Goal: Transaction & Acquisition: Purchase product/service

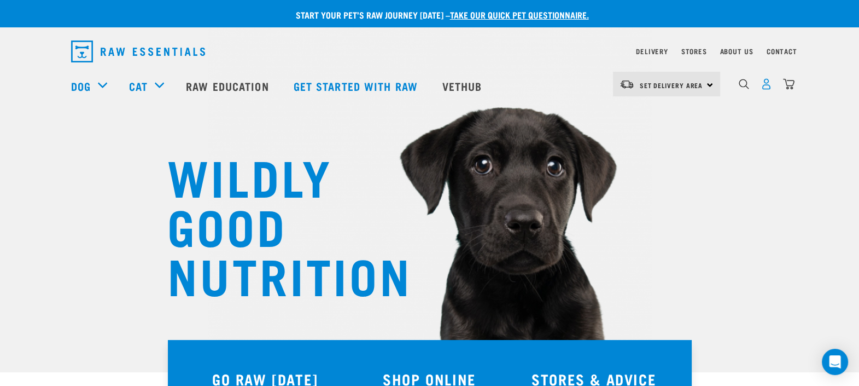
click at [766, 87] on img "dropdown navigation" at bounding box center [766, 83] width 11 height 11
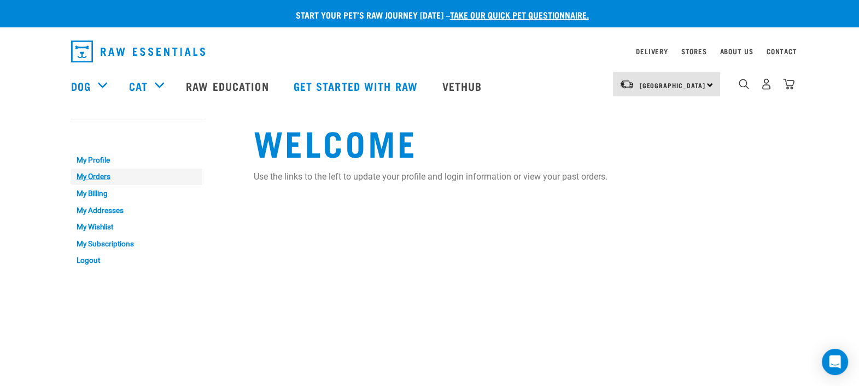
click at [100, 175] on link "My Orders" at bounding box center [136, 176] width 131 height 17
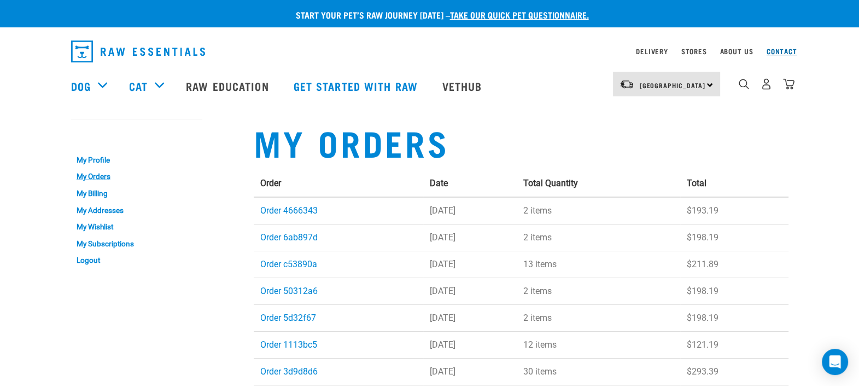
click at [783, 49] on link "Contact" at bounding box center [782, 51] width 31 height 4
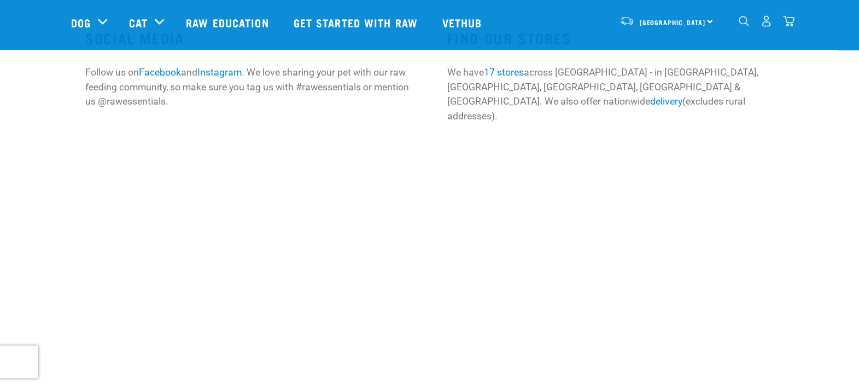
scroll to position [273, 0]
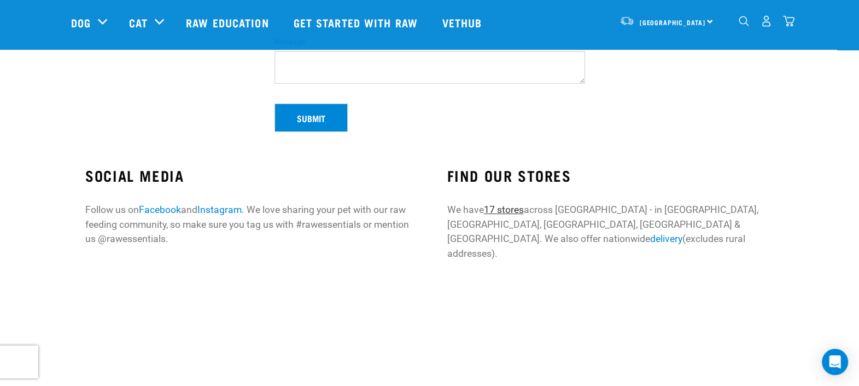
click at [509, 212] on link "17 stores" at bounding box center [504, 209] width 40 height 11
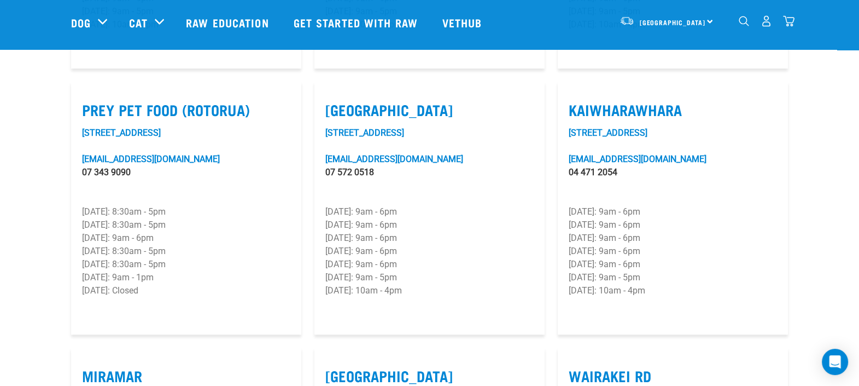
scroll to position [1368, 0]
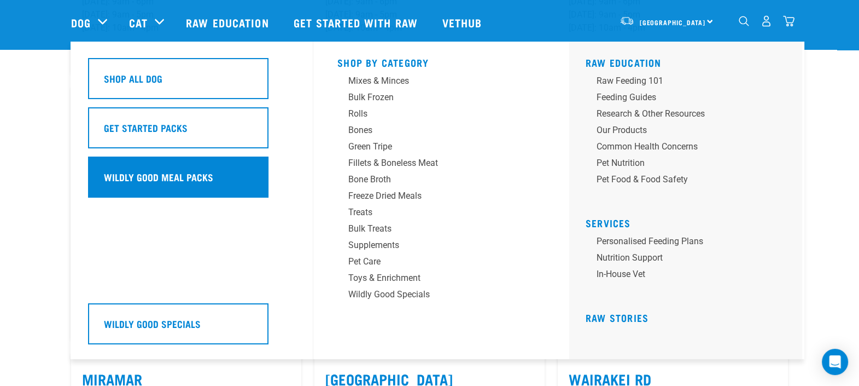
click at [145, 179] on h5 "Wildly Good Meal Packs" at bounding box center [158, 177] width 109 height 14
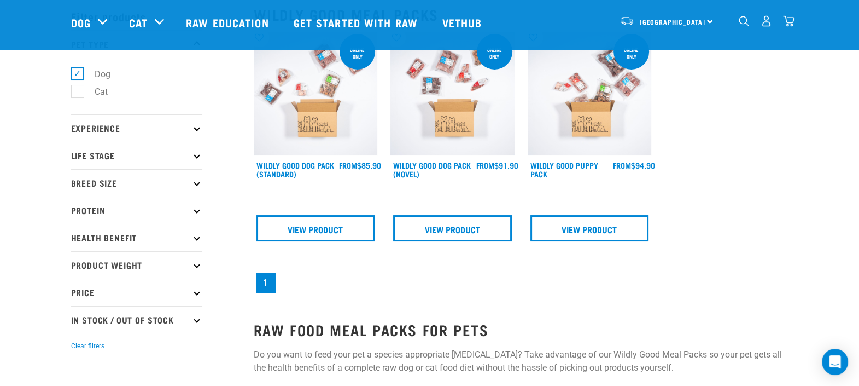
scroll to position [68, 0]
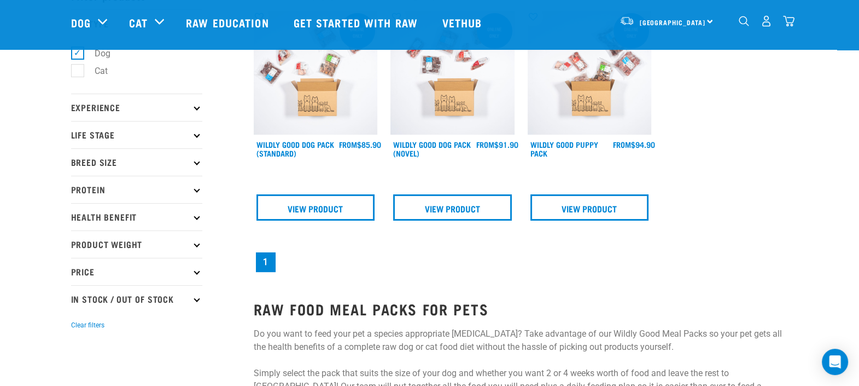
click at [115, 158] on p "Breed Size" at bounding box center [136, 161] width 131 height 27
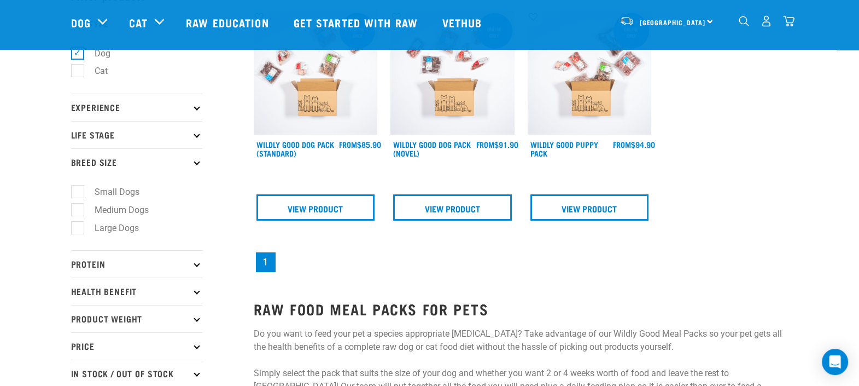
click at [117, 131] on p "Life Stage" at bounding box center [136, 134] width 131 height 27
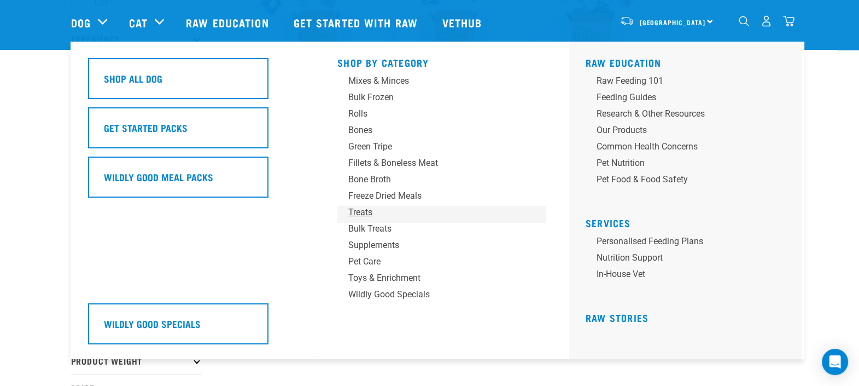
scroll to position [0, 0]
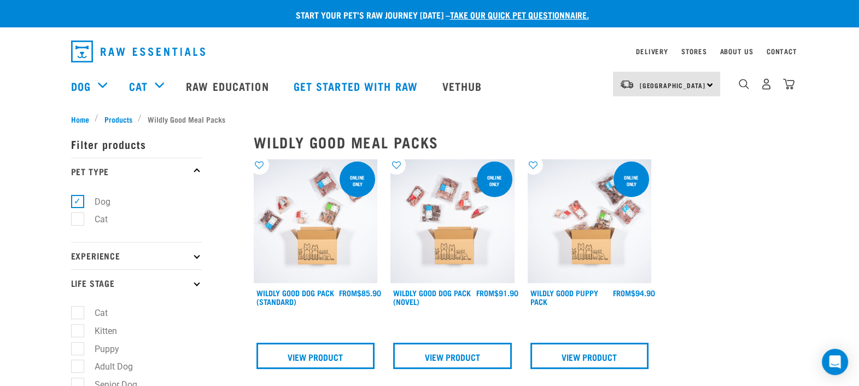
click at [760, 88] on div "0" at bounding box center [767, 84] width 56 height 25
click at [767, 88] on img "dropdown navigation" at bounding box center [766, 83] width 11 height 11
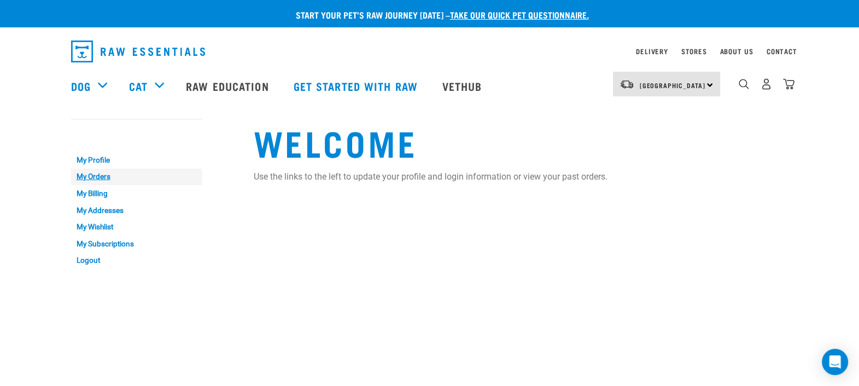
click at [95, 177] on link "My Orders" at bounding box center [136, 176] width 131 height 17
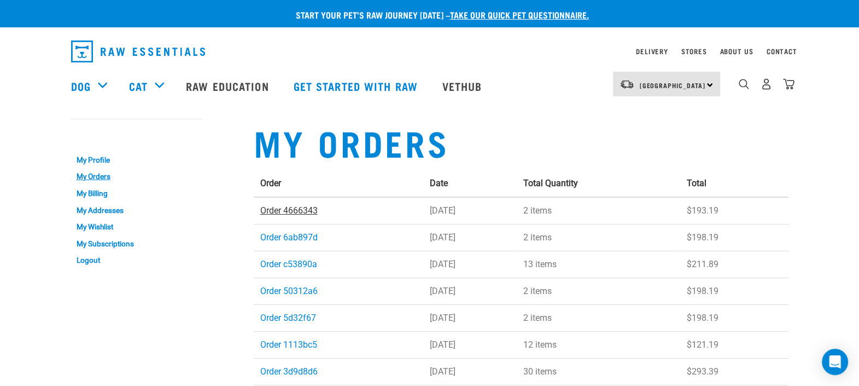
click at [304, 213] on link "Order 4666343" at bounding box center [288, 210] width 57 height 10
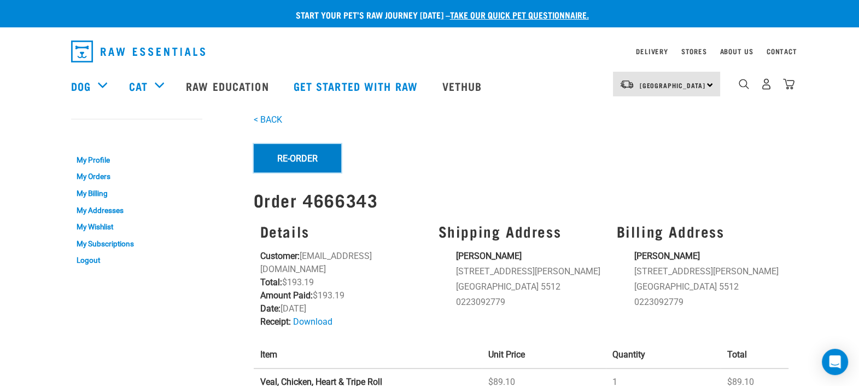
click at [296, 153] on button "Re-Order" at bounding box center [298, 158] width 88 height 28
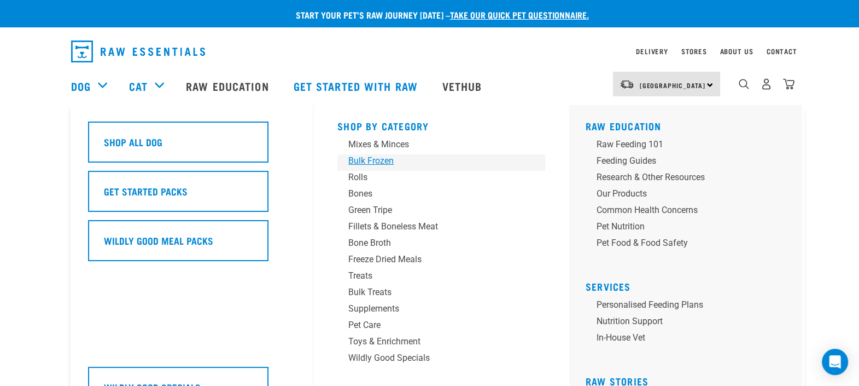
click at [373, 162] on div "Bulk Frozen" at bounding box center [433, 160] width 171 height 13
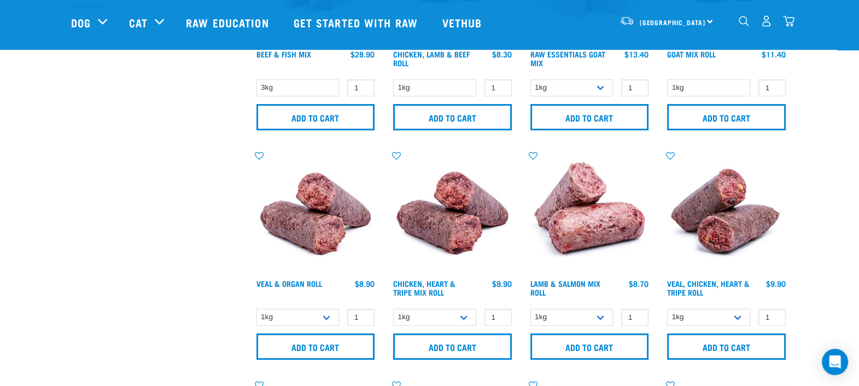
scroll to position [410, 0]
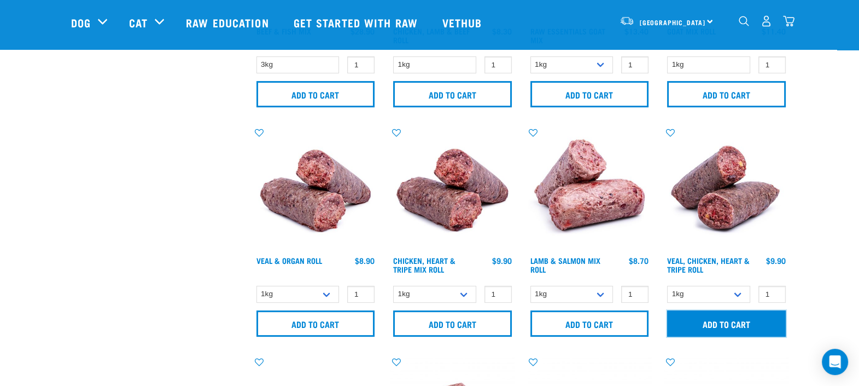
click at [746, 324] on input "Add to cart" at bounding box center [726, 323] width 119 height 26
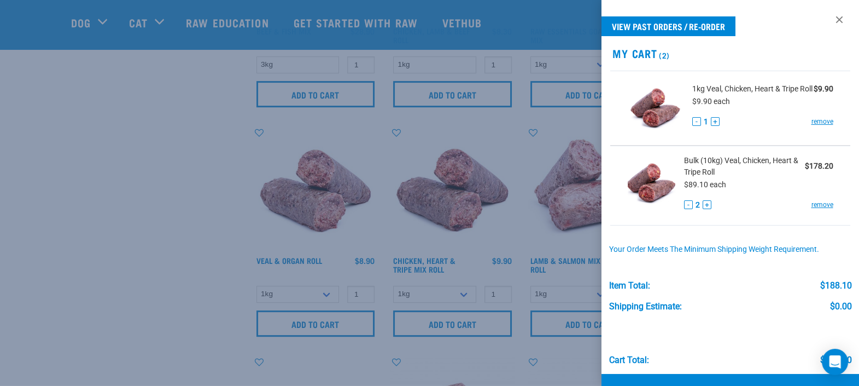
click at [57, 253] on div at bounding box center [429, 193] width 859 height 386
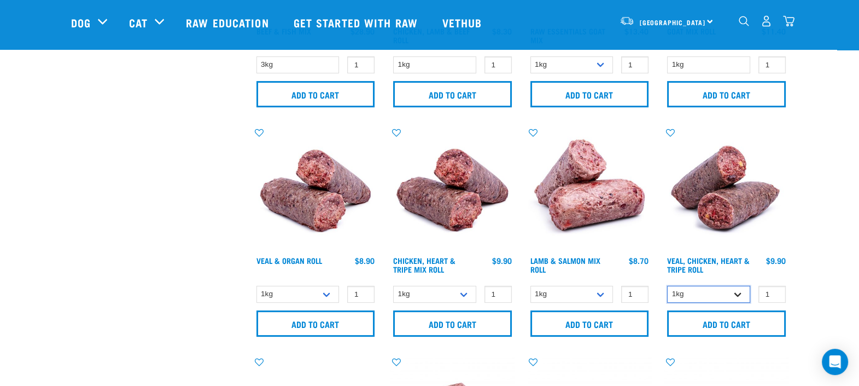
click at [736, 296] on select "1kg Bulk (10kg)" at bounding box center [708, 294] width 83 height 17
select select "176976"
click at [667, 286] on select "1kg Bulk (10kg)" at bounding box center [708, 294] width 83 height 17
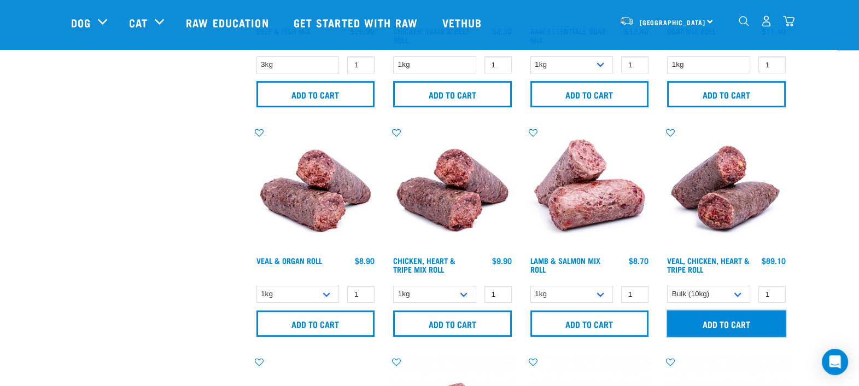
click at [728, 327] on input "Add to cart" at bounding box center [726, 323] width 119 height 26
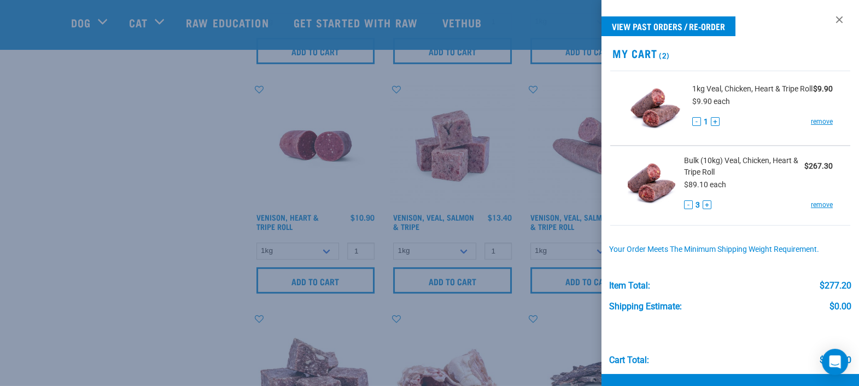
scroll to position [684, 0]
click at [177, 212] on div at bounding box center [429, 193] width 859 height 386
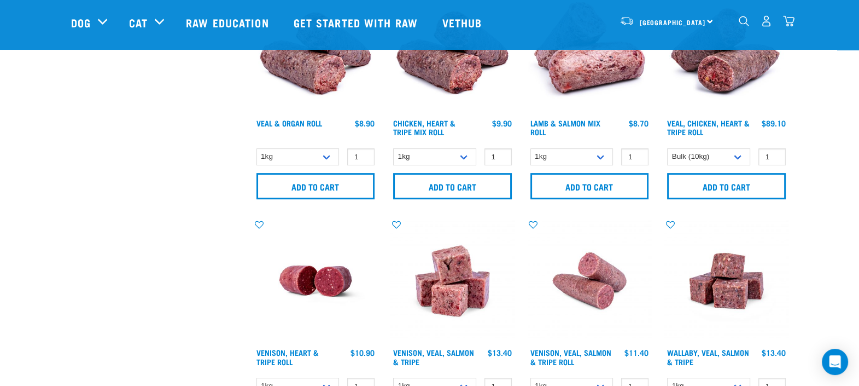
scroll to position [547, 0]
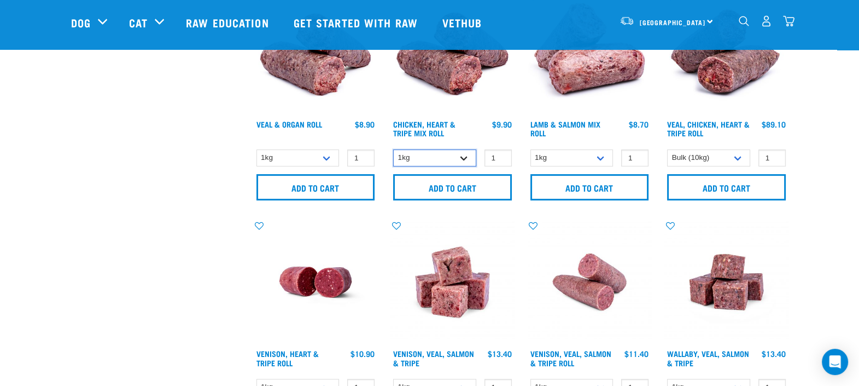
click at [462, 156] on select "1kg Bulk (20kg)" at bounding box center [434, 157] width 83 height 17
select select "315348"
click at [393, 149] on select "1kg Bulk (20kg)" at bounding box center [434, 157] width 83 height 17
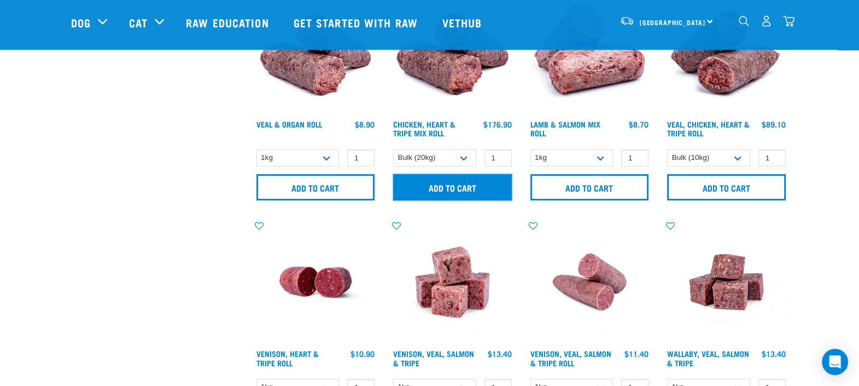
click at [464, 187] on input "Add to cart" at bounding box center [452, 187] width 119 height 26
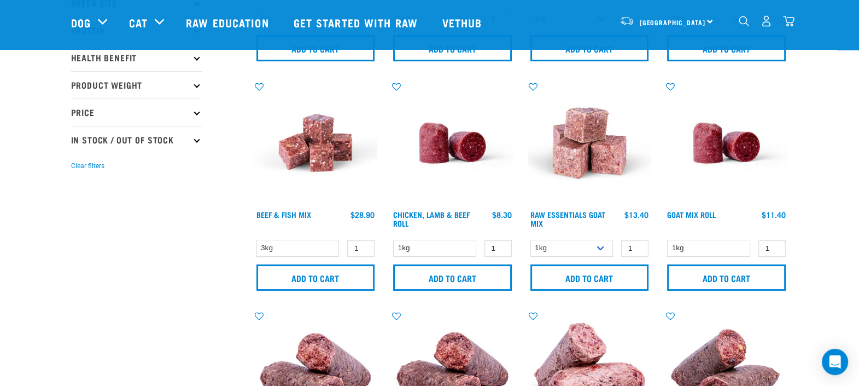
scroll to position [205, 0]
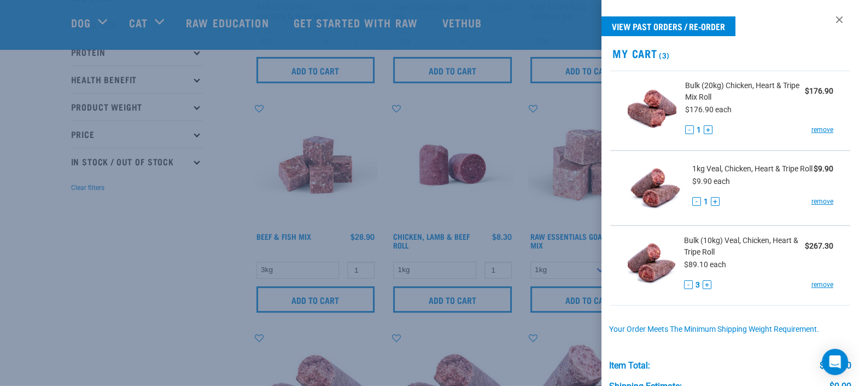
click at [462, 265] on div at bounding box center [429, 193] width 859 height 386
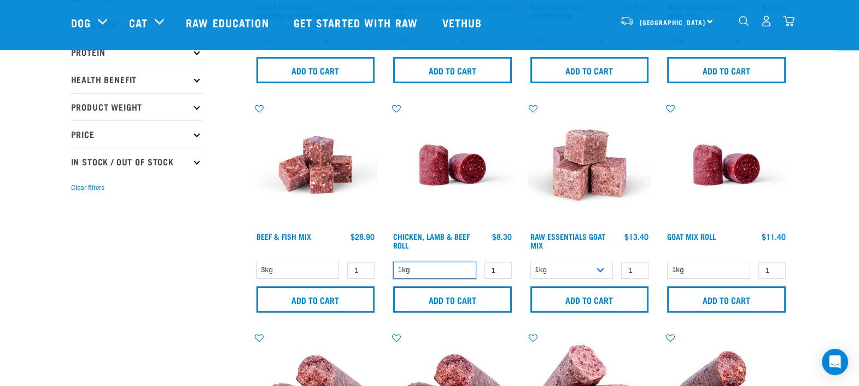
click at [454, 269] on select "1kg" at bounding box center [434, 270] width 83 height 17
click at [463, 246] on h4 "Chicken, Lamb & Beef Roll" at bounding box center [434, 243] width 83 height 22
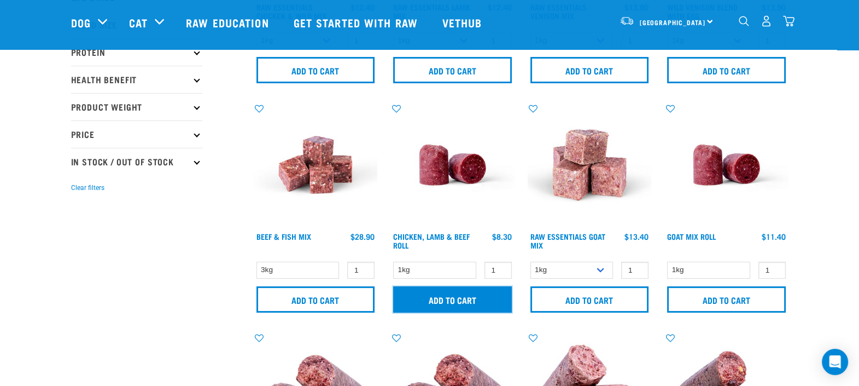
click at [451, 305] on input "Add to cart" at bounding box center [452, 299] width 119 height 26
click at [453, 297] on input "Add to cart" at bounding box center [452, 299] width 119 height 26
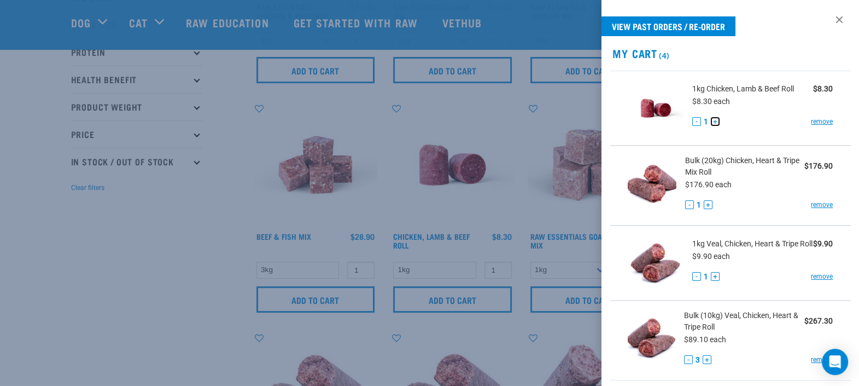
click at [715, 121] on button "+" at bounding box center [715, 121] width 9 height 9
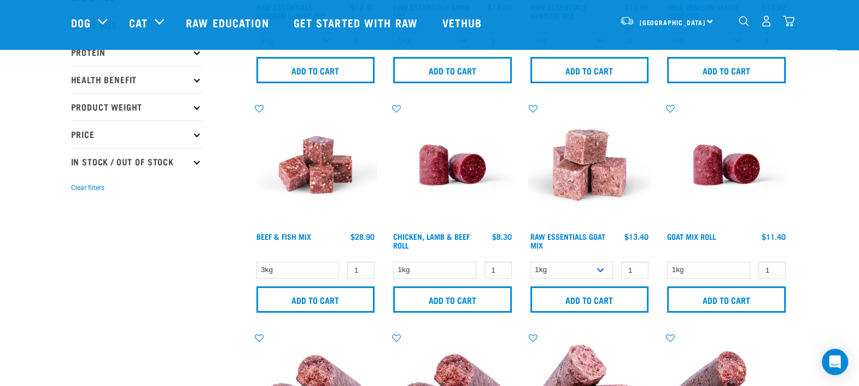
click at [788, 20] on img "dropdown navigation" at bounding box center [788, 20] width 11 height 11
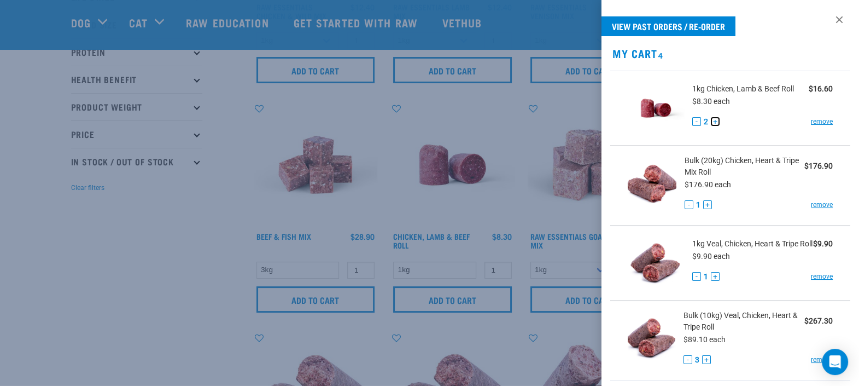
click at [717, 123] on button "+" at bounding box center [715, 121] width 9 height 9
click at [811, 281] on link "remove" at bounding box center [822, 276] width 22 height 10
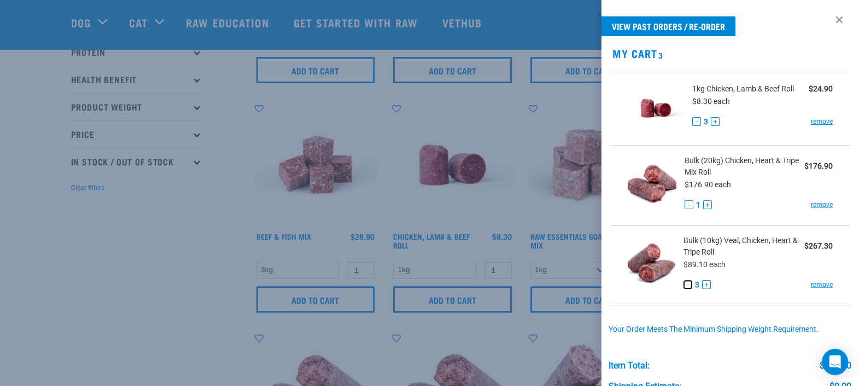
click at [684, 282] on button "-" at bounding box center [688, 284] width 9 height 9
click at [715, 121] on button "+" at bounding box center [715, 121] width 9 height 9
click at [714, 123] on button "+" at bounding box center [715, 121] width 9 height 9
click at [716, 120] on button "+" at bounding box center [715, 121] width 9 height 9
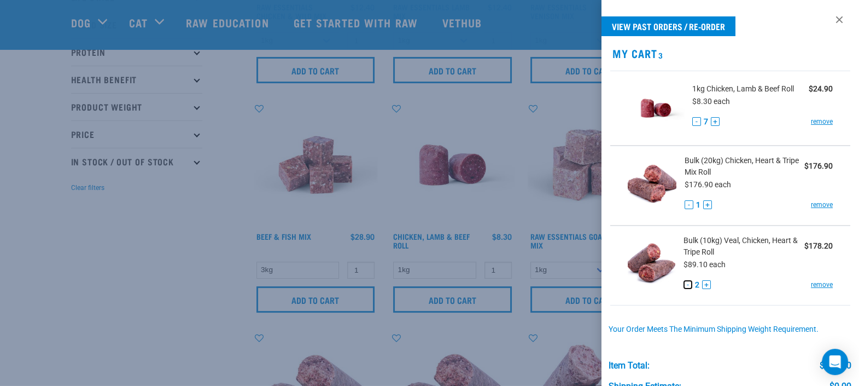
click at [684, 282] on button "-" at bounding box center [688, 284] width 9 height 9
click at [811, 204] on link "remove" at bounding box center [822, 205] width 22 height 10
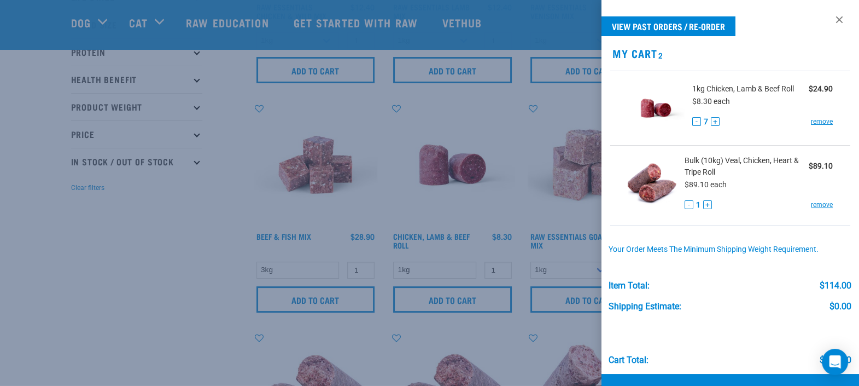
scroll to position [33, 0]
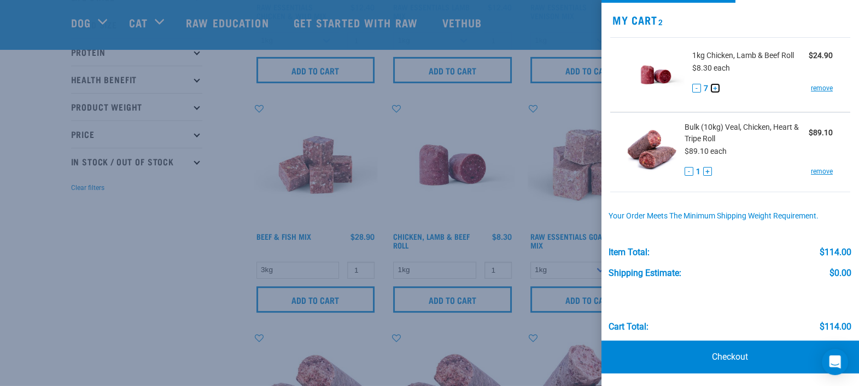
click at [714, 88] on button "+" at bounding box center [715, 88] width 9 height 9
click at [758, 75] on div "1kg Chicken, Lamb & Beef Roll $24.90 $8.30 each - 8 + remove" at bounding box center [758, 75] width 149 height 50
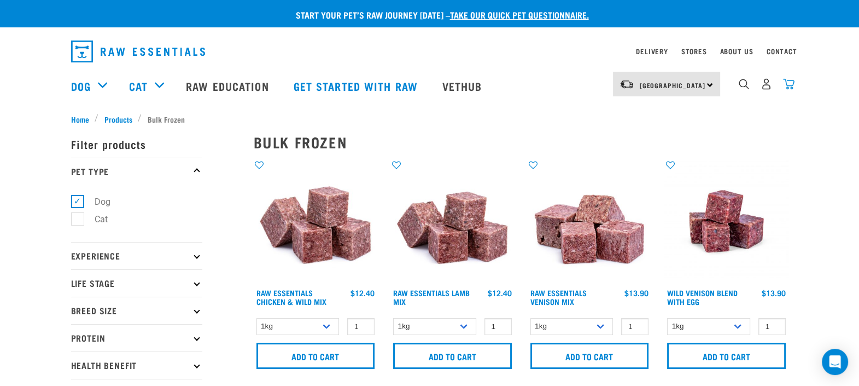
click at [788, 89] on img "dropdown navigation" at bounding box center [788, 83] width 11 height 11
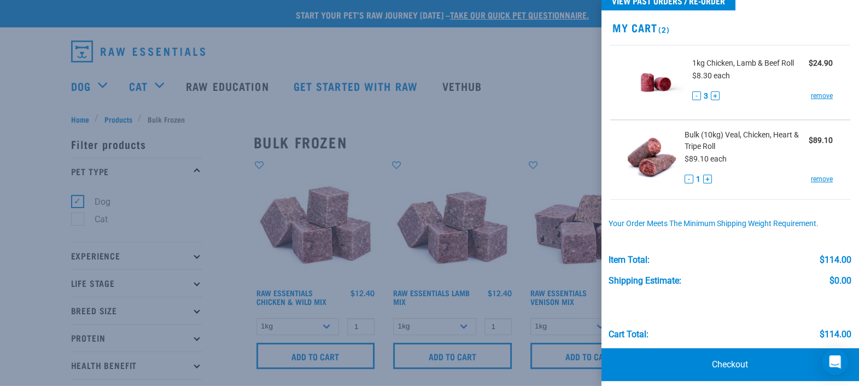
scroll to position [33, 0]
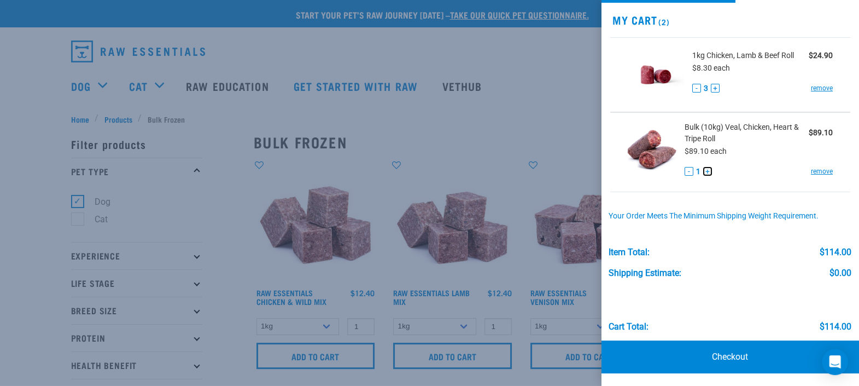
click at [705, 170] on button "+" at bounding box center [708, 171] width 9 height 9
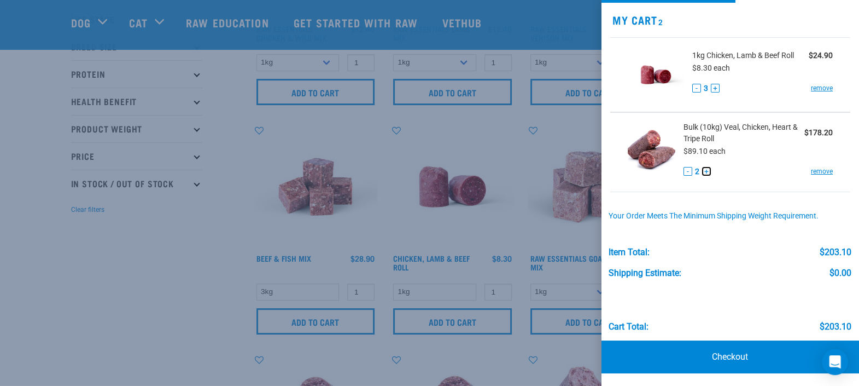
scroll to position [205, 0]
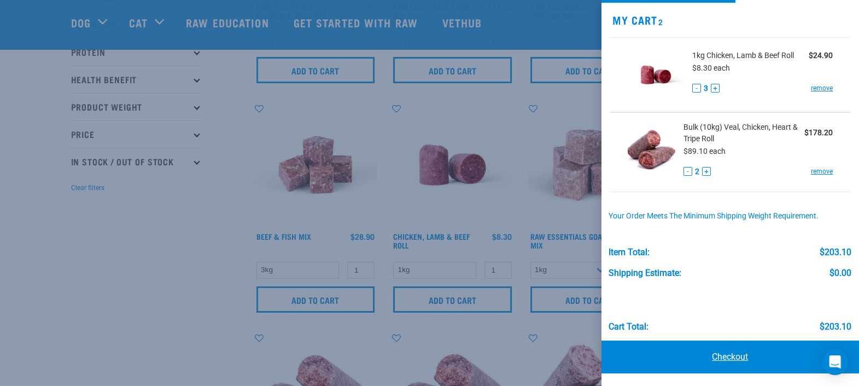
click at [711, 353] on link "Checkout" at bounding box center [731, 356] width 258 height 33
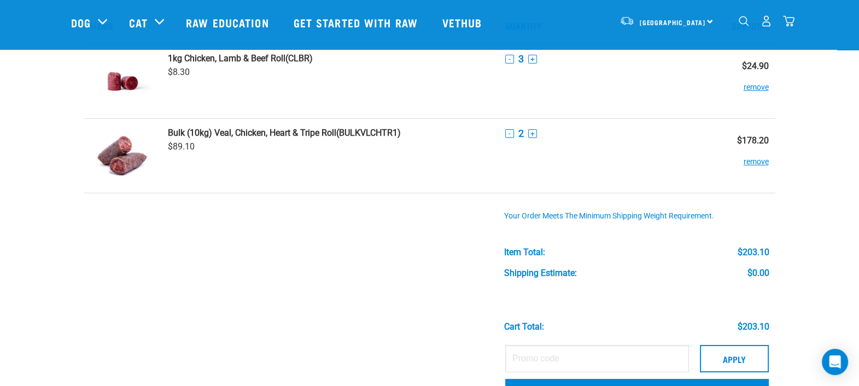
scroll to position [136, 0]
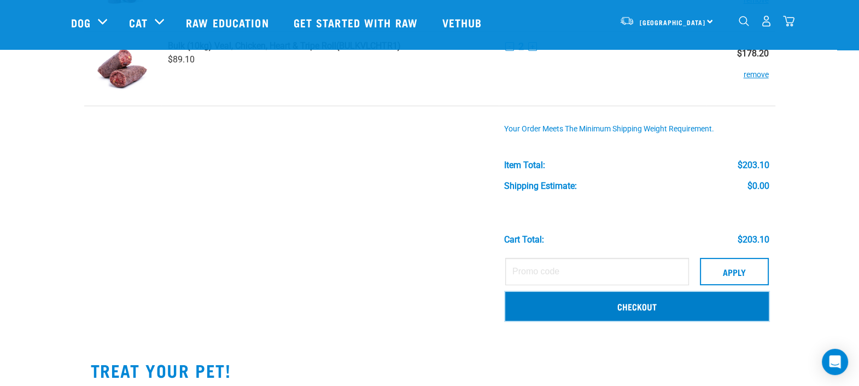
click at [637, 306] on link "Checkout" at bounding box center [637, 306] width 264 height 28
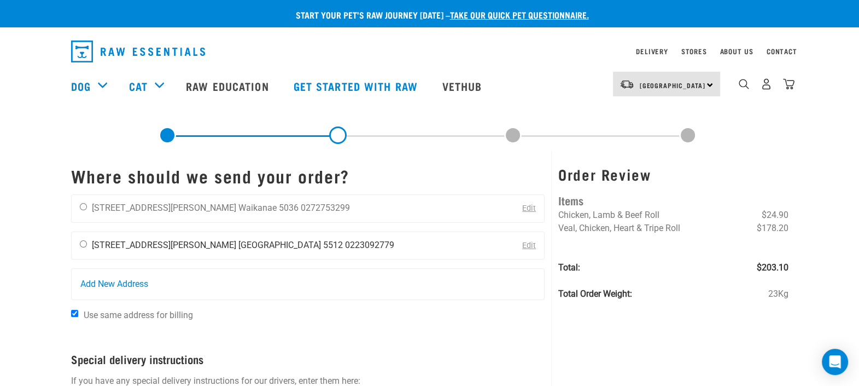
click at [83, 241] on input "radio" at bounding box center [83, 243] width 7 height 7
radio input "true"
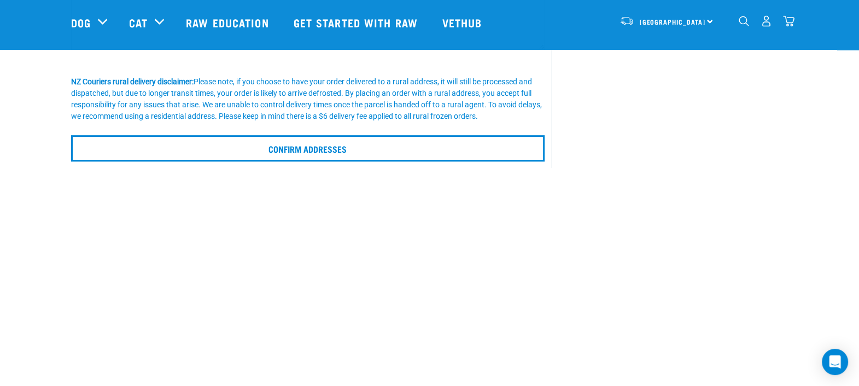
scroll to position [342, 0]
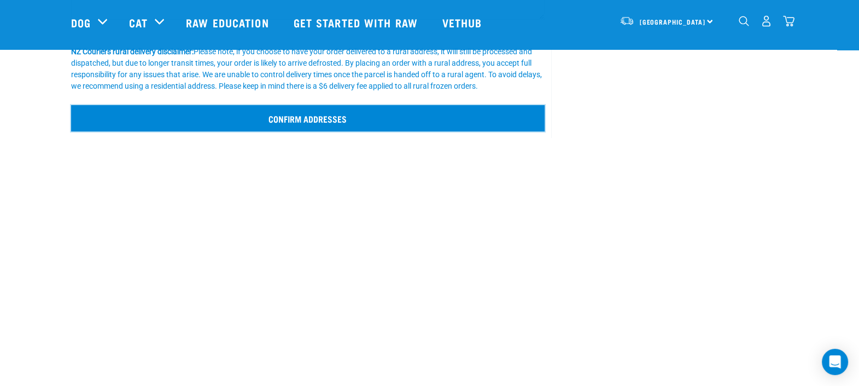
click at [345, 120] on input "Confirm addresses" at bounding box center [308, 118] width 474 height 26
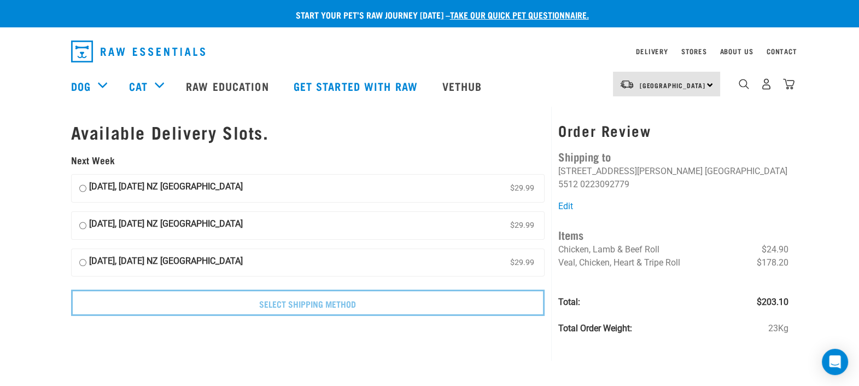
click at [81, 189] on input "09 September, Tuesday NZ Couriers North Island $29.99" at bounding box center [82, 188] width 7 height 16
radio input "true"
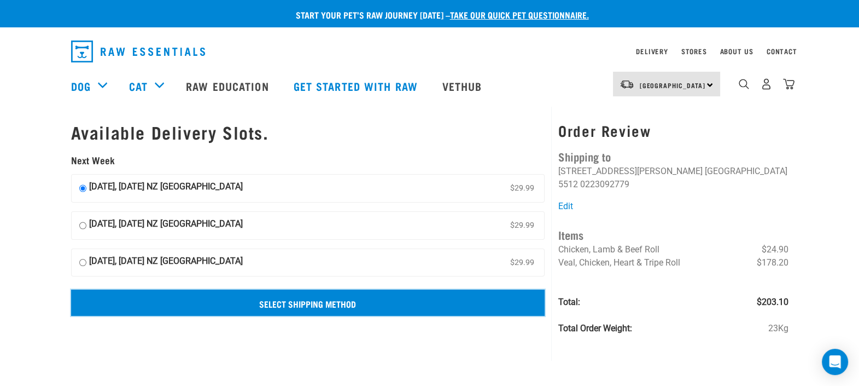
click at [293, 307] on input "Select Shipping Method" at bounding box center [308, 302] width 474 height 26
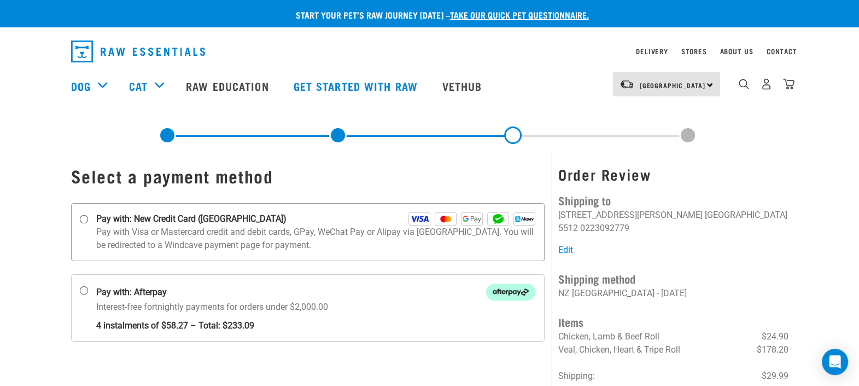
click at [82, 220] on input "Pay with: New Credit Card ([GEOGRAPHIC_DATA])" at bounding box center [83, 219] width 9 height 9
radio input "true"
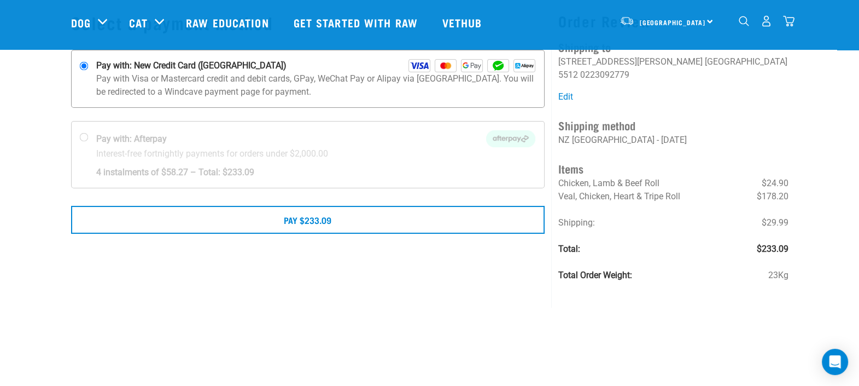
scroll to position [136, 0]
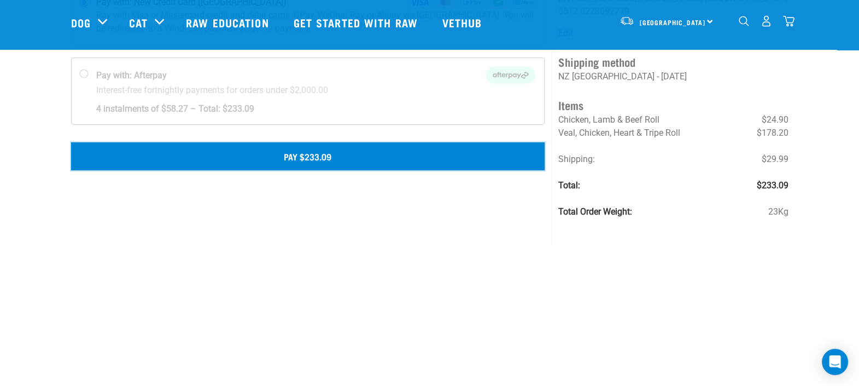
click at [352, 156] on button "Pay $233.09" at bounding box center [308, 155] width 474 height 27
